Goal: Information Seeking & Learning: Learn about a topic

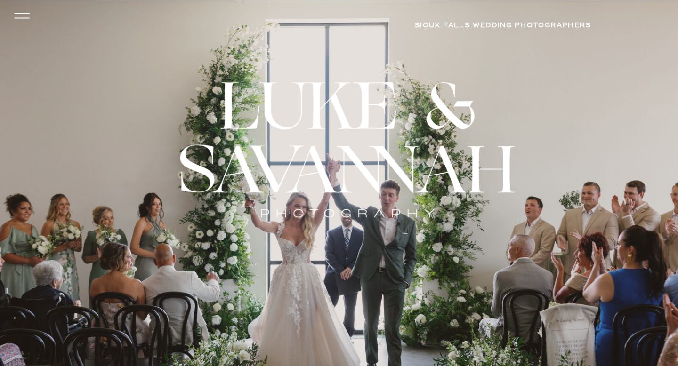
click at [19, 17] on icon at bounding box center [22, 16] width 22 height 20
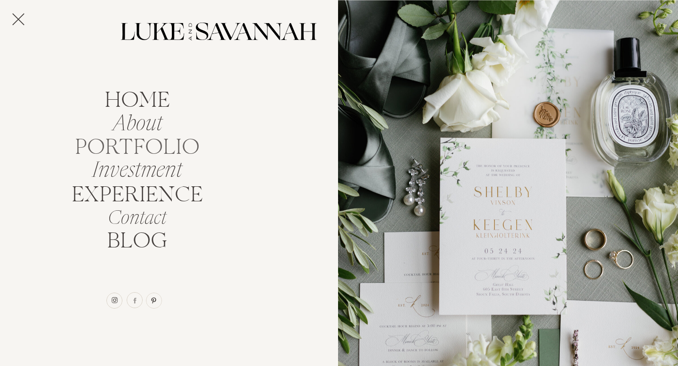
click at [141, 143] on nav "portfolio" at bounding box center [137, 145] width 133 height 18
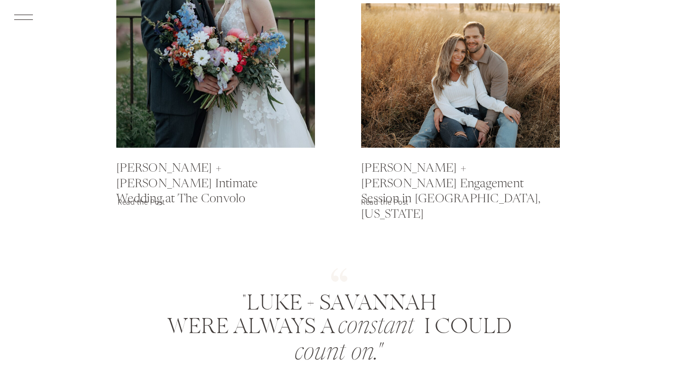
scroll to position [976, 0]
click at [257, 106] on div at bounding box center [215, 14] width 199 height 265
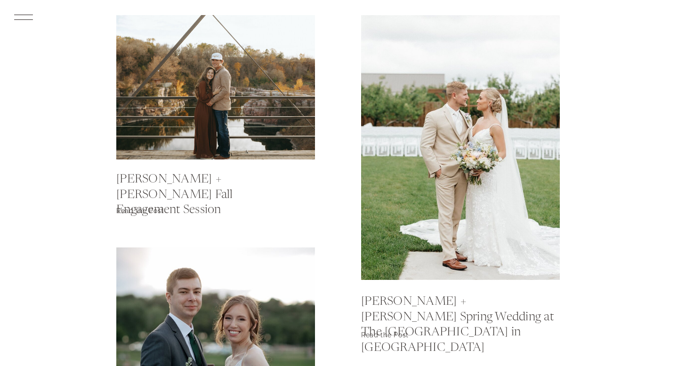
scroll to position [577, 0]
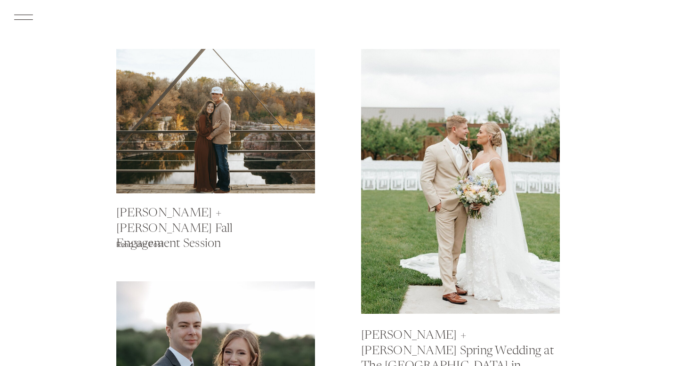
click at [254, 147] on div at bounding box center [215, 121] width 199 height 145
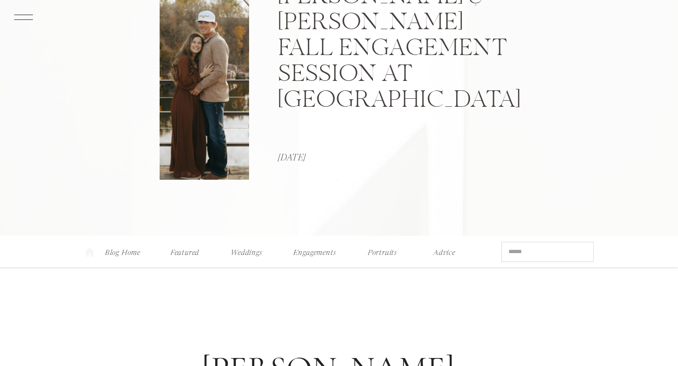
scroll to position [190, 0]
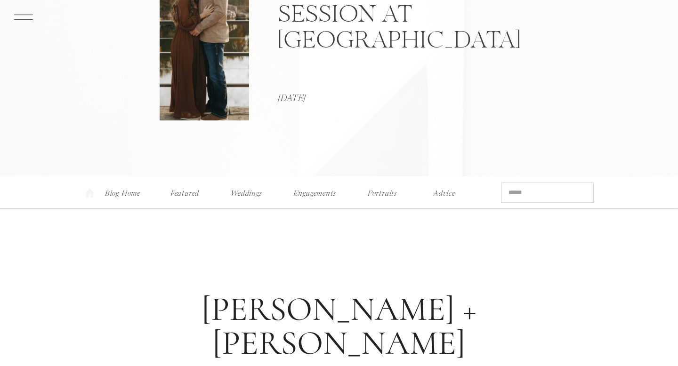
click at [240, 196] on nav "Weddings" at bounding box center [246, 191] width 37 height 10
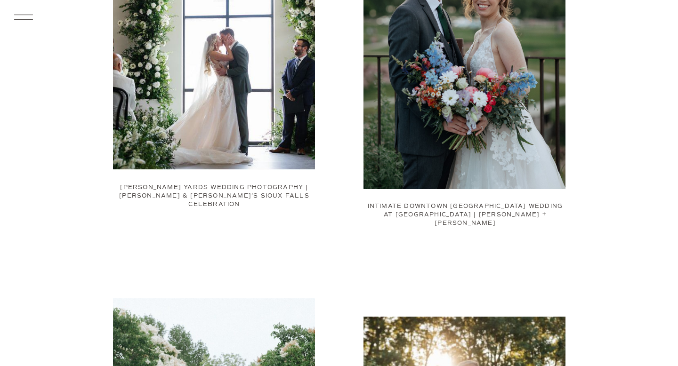
scroll to position [319, 0]
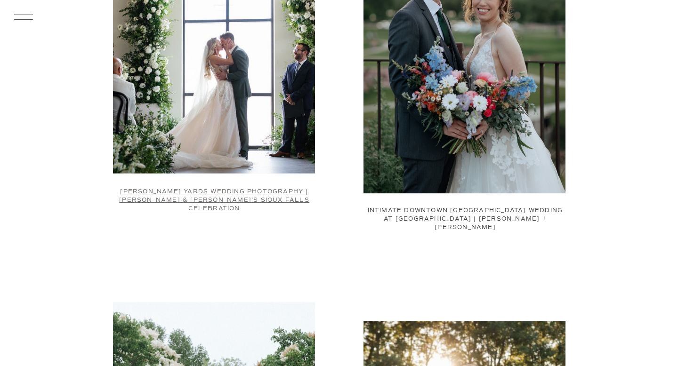
click at [242, 193] on link "[PERSON_NAME] Yards Wedding Photography | [PERSON_NAME] & [PERSON_NAME]’s Sioux…" at bounding box center [214, 200] width 190 height 24
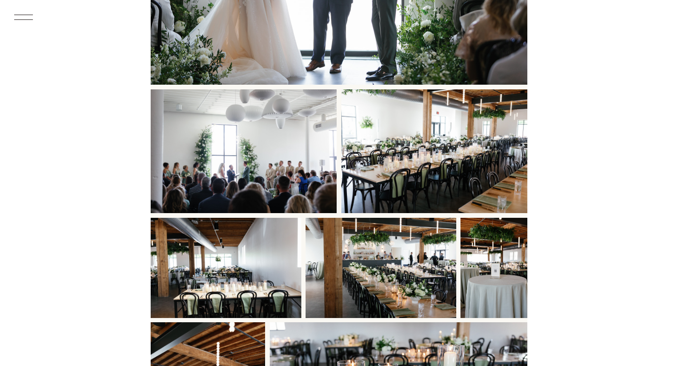
scroll to position [10239, 0]
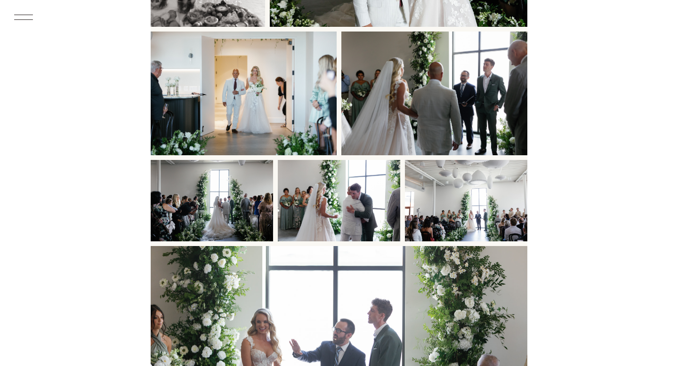
click at [24, 15] on icon at bounding box center [23, 17] width 24 height 26
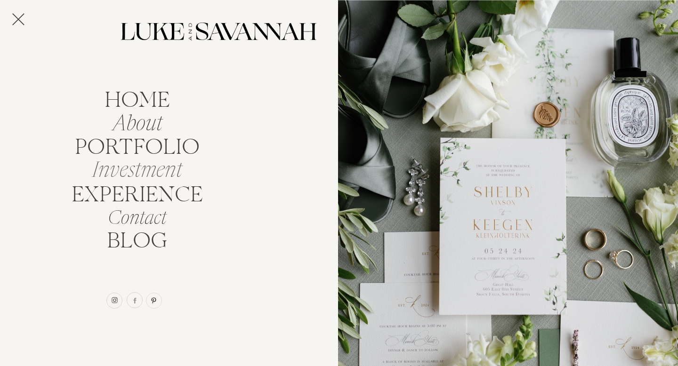
click at [121, 173] on nav "Investment" at bounding box center [137, 168] width 101 height 18
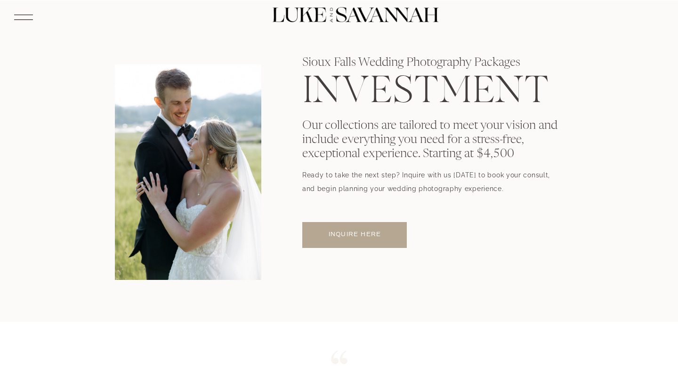
click at [12, 16] on icon at bounding box center [23, 17] width 24 height 26
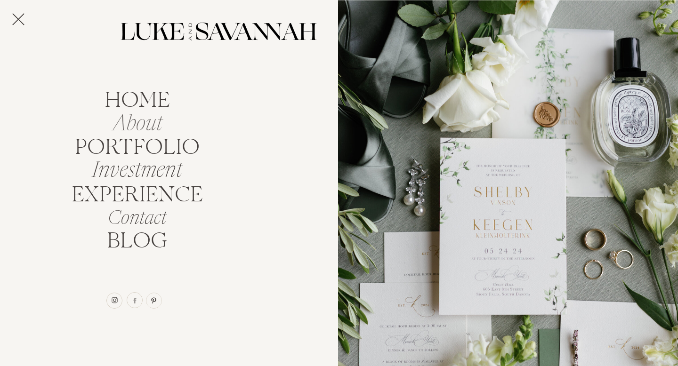
click at [145, 116] on nav "About" at bounding box center [137, 121] width 83 height 18
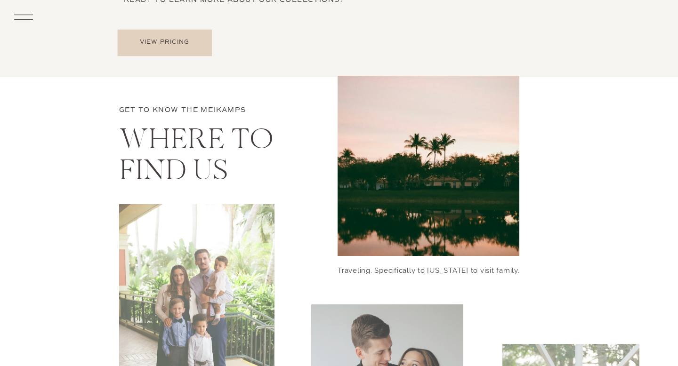
scroll to position [3516, 0]
